Goal: Browse casually: Explore the website without a specific task or goal

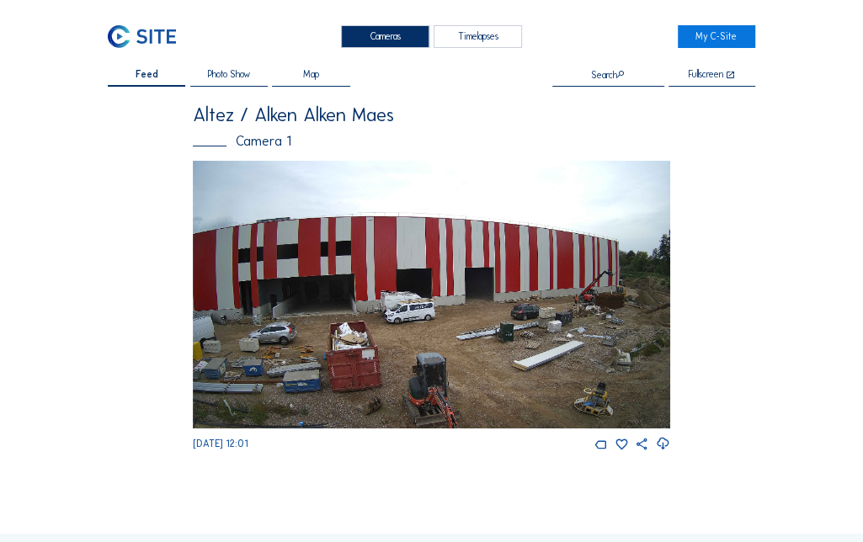
click at [316, 323] on img at bounding box center [431, 295] width 477 height 268
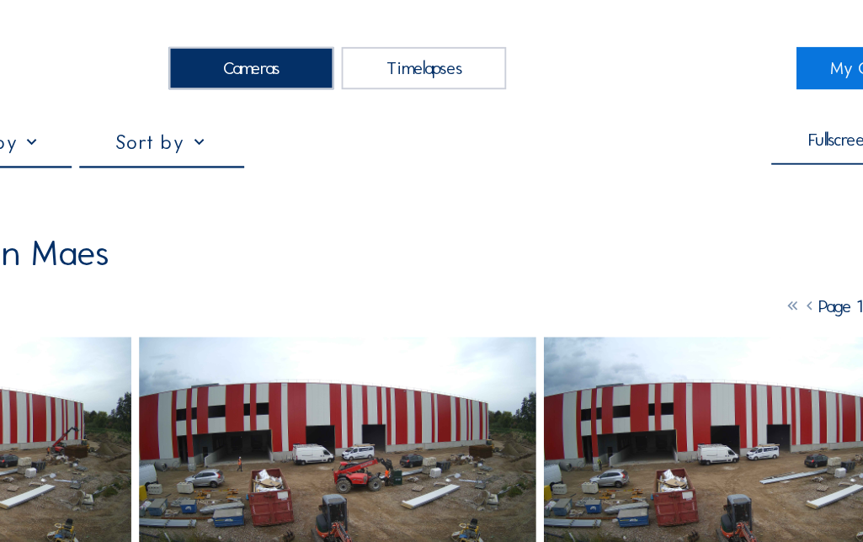
click at [292, 238] on img at bounding box center [214, 240] width 213 height 119
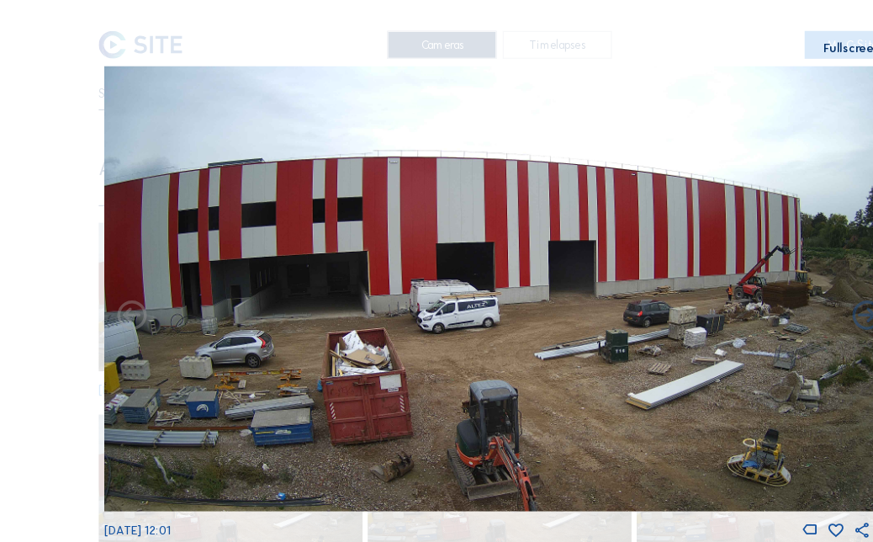
click at [727, 219] on img at bounding box center [437, 236] width 646 height 364
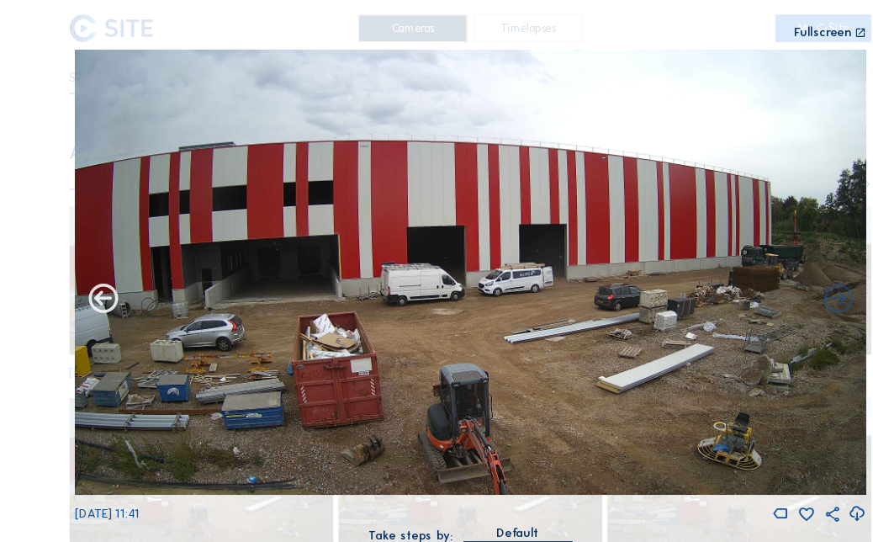
click at [136, 258] on icon at bounding box center [137, 257] width 29 height 29
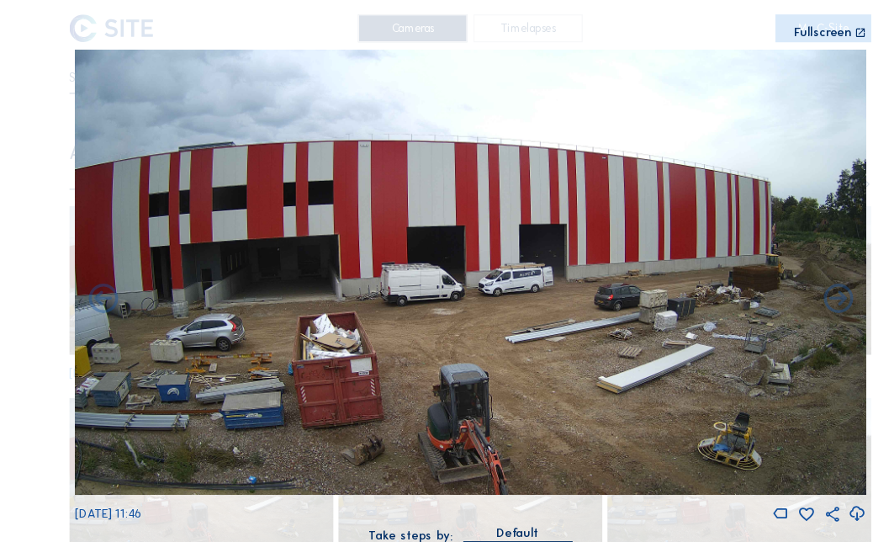
click at [136, 258] on icon at bounding box center [137, 257] width 29 height 29
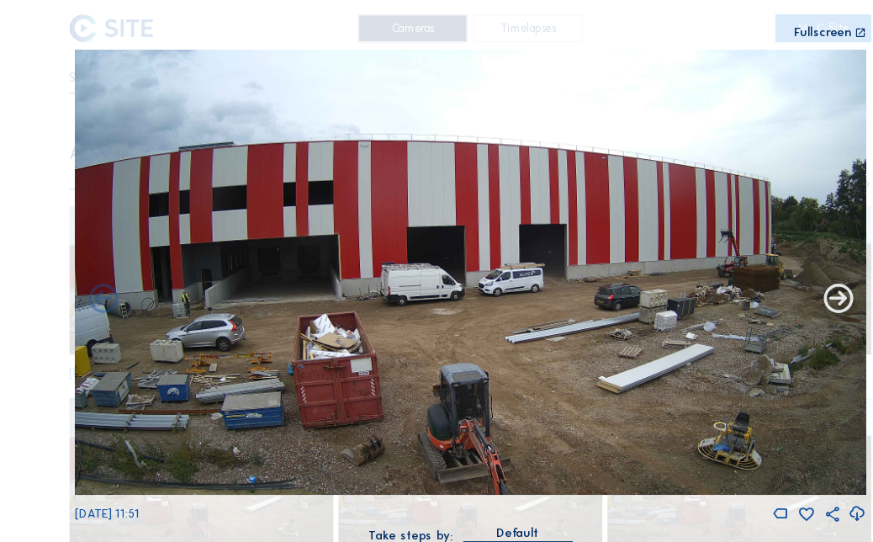
click at [738, 256] on icon at bounding box center [737, 257] width 29 height 29
click at [739, 257] on icon at bounding box center [737, 257] width 29 height 29
